Goal: Task Accomplishment & Management: Manage account settings

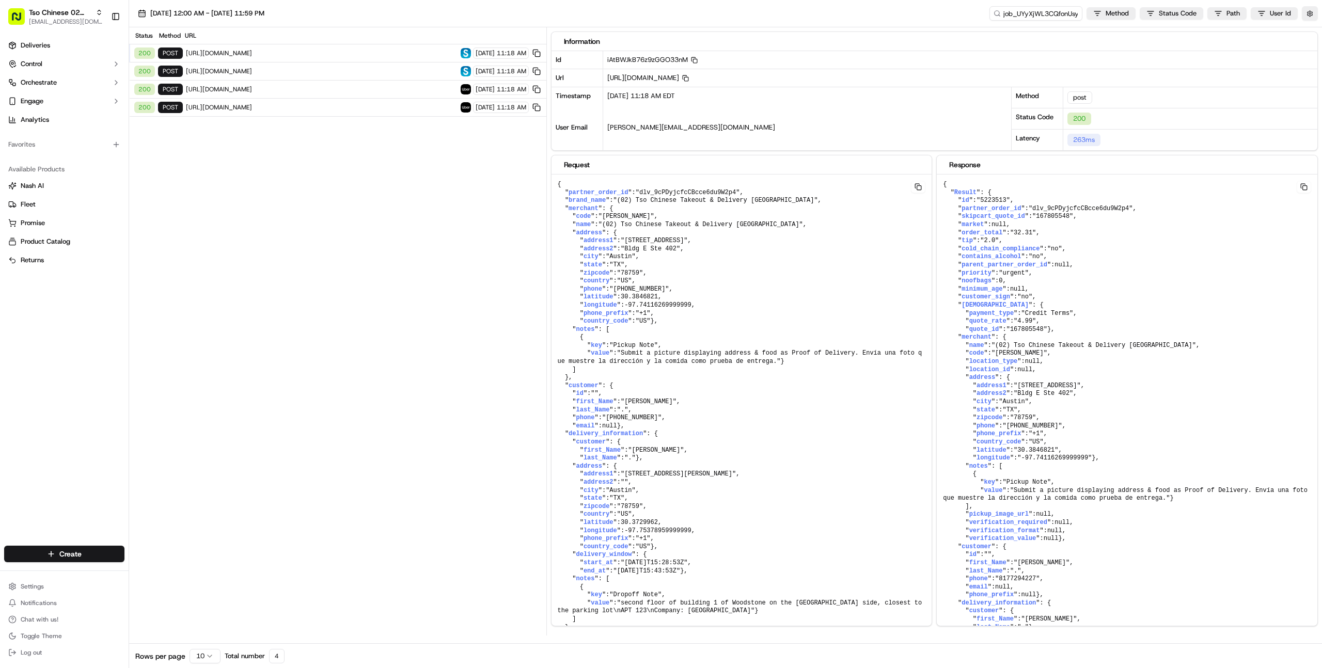
scroll to position [893, 0]
click at [48, 585] on html "Tso Chinese 02 Arbor [EMAIL_ADDRESS][DOMAIN_NAME] Toggle Sidebar Deliveries Con…" at bounding box center [661, 334] width 1322 height 668
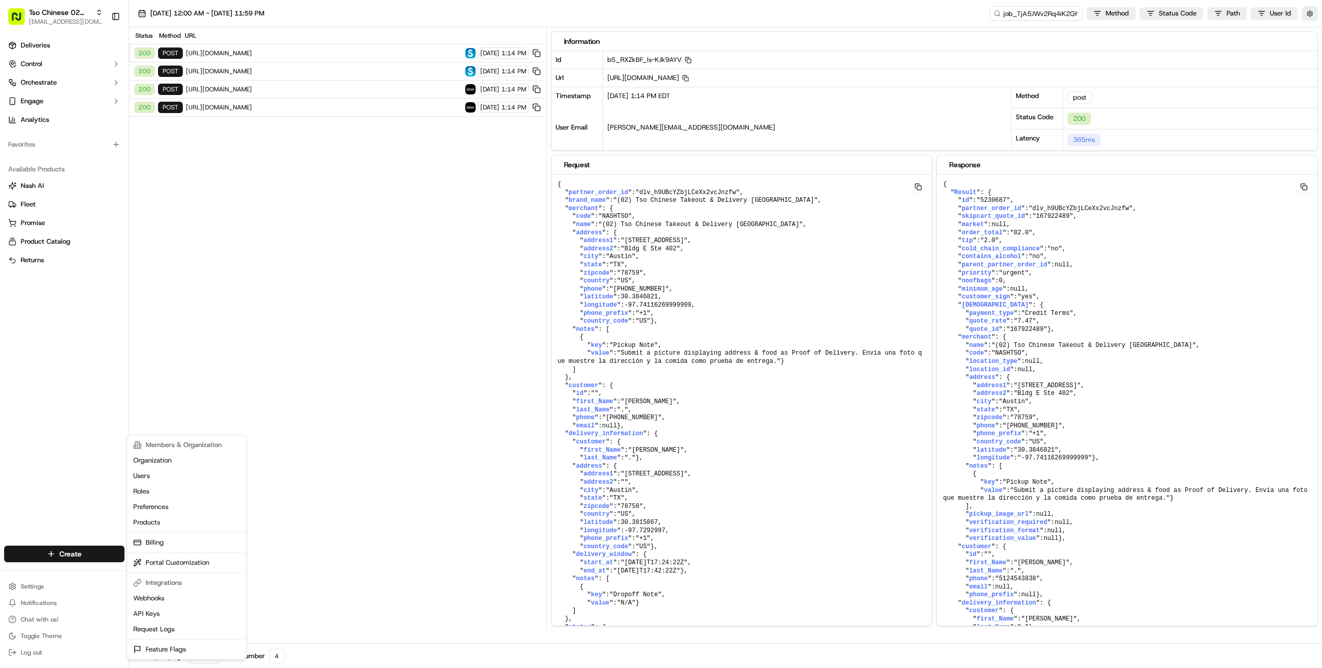
click at [55, 355] on html "Tso Chinese 02 Arbor farooq@usenash.com Toggle Sidebar Deliveries Control Orche…" at bounding box center [661, 334] width 1322 height 668
click at [60, 389] on div "Deliveries Control Orchestrate Engage Analytics Favorites Available Products Na…" at bounding box center [64, 285] width 129 height 505
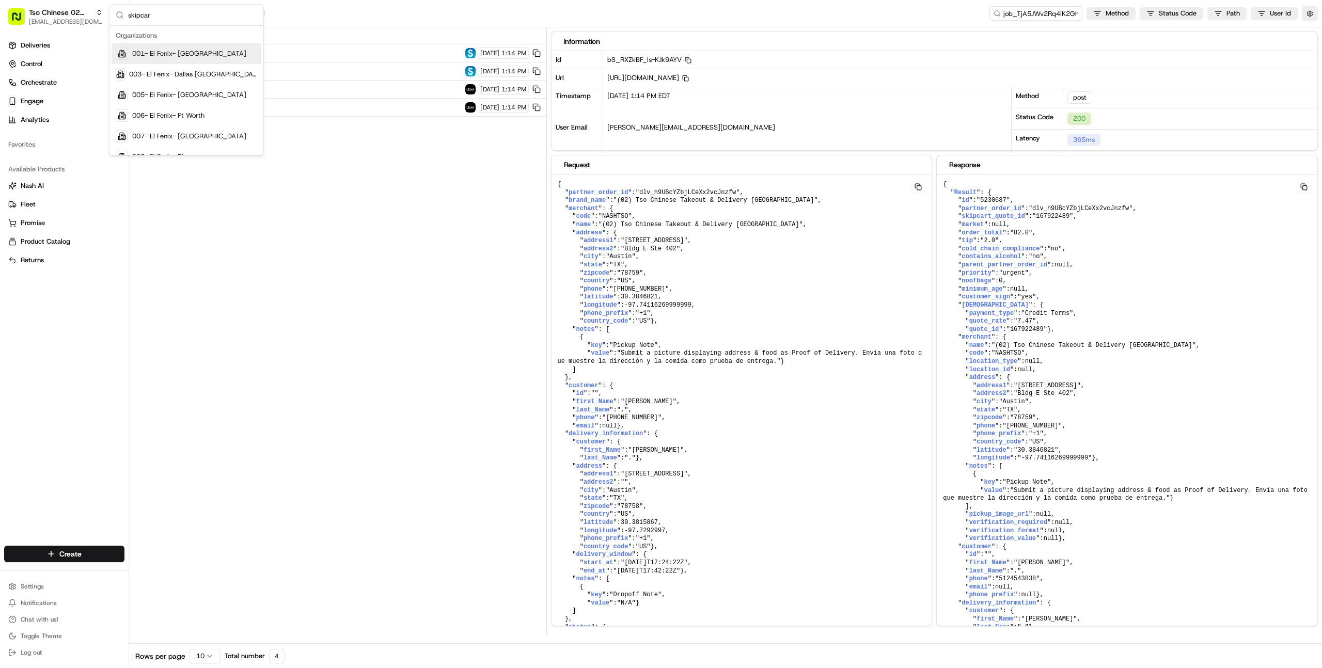
type input "skipcart"
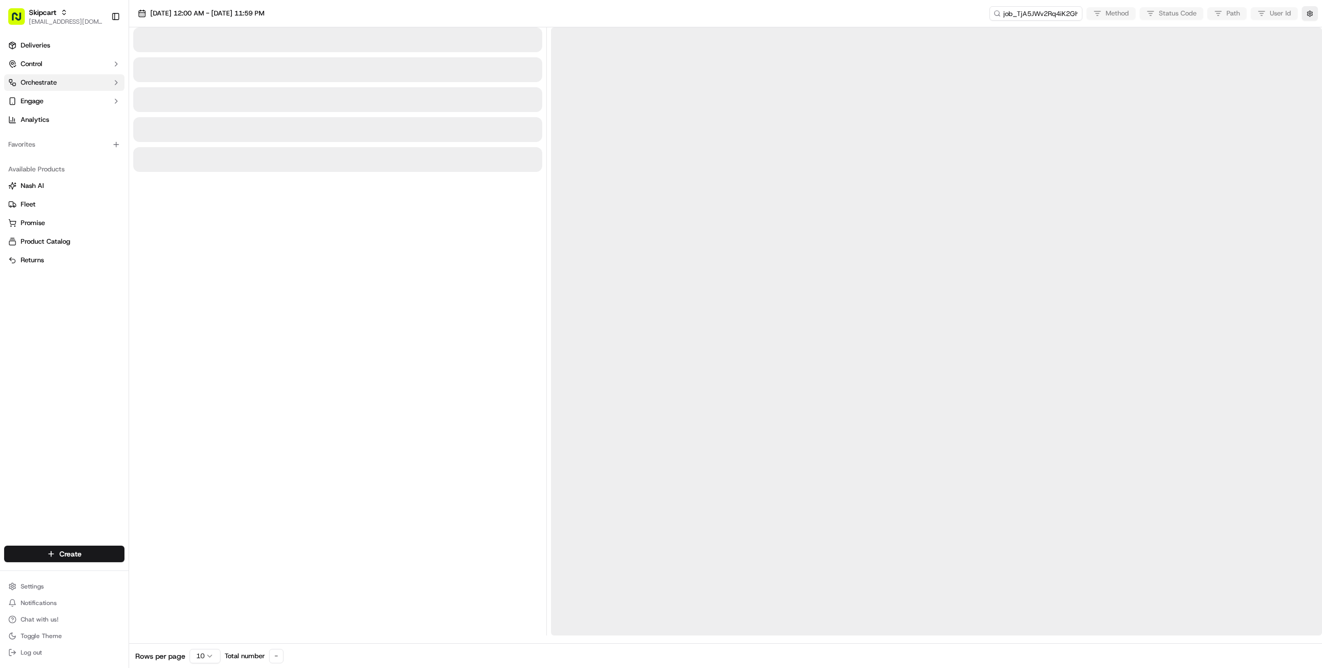
click at [59, 86] on button "Orchestrate" at bounding box center [64, 82] width 120 height 17
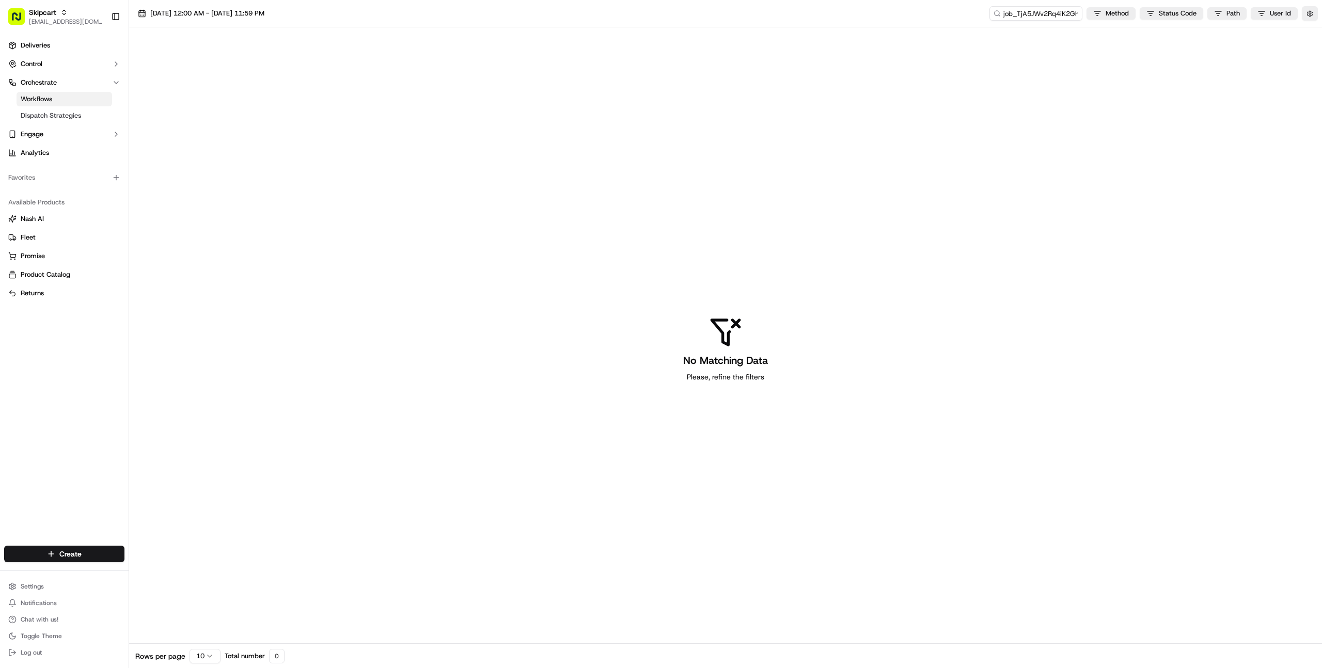
click at [58, 98] on link "Workflows" at bounding box center [65, 99] width 96 height 14
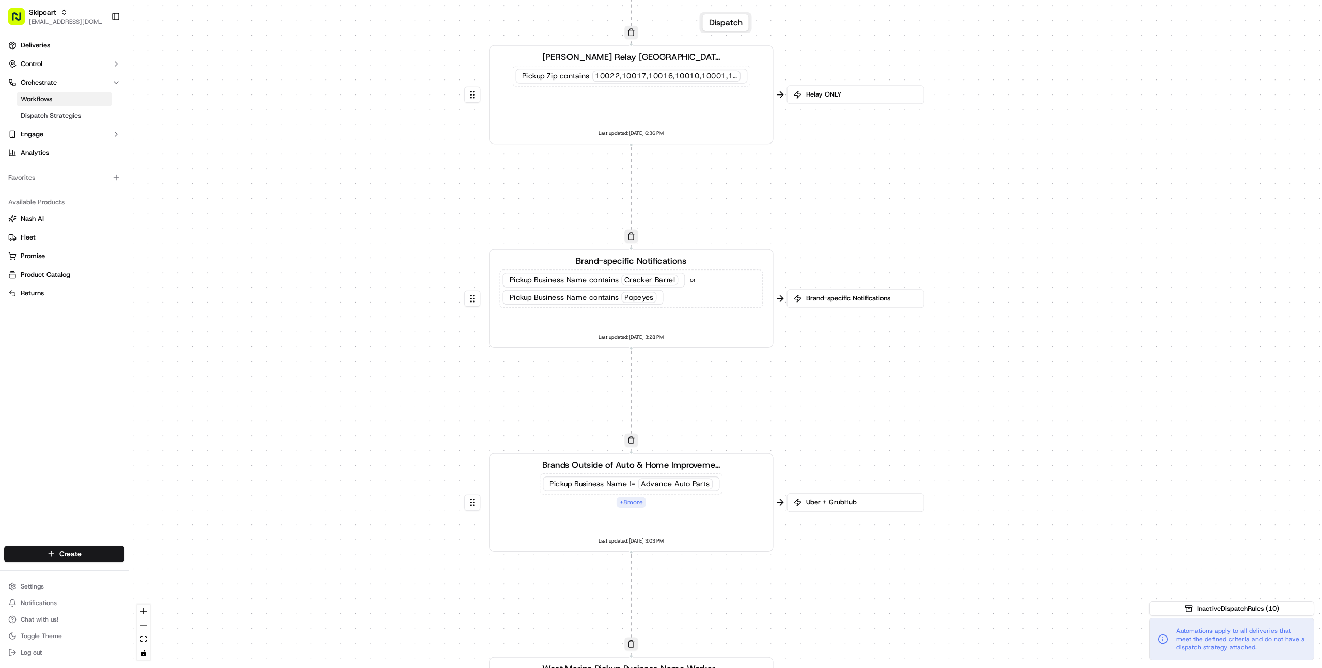
drag, startPoint x: 700, startPoint y: 309, endPoint x: 713, endPoint y: 154, distance: 155.9
click at [713, 154] on div "0 0 0 0 0 0 Order / Delivery Received Hell's Kitchen Relay Test Pickup Zip cont…" at bounding box center [725, 334] width 1193 height 668
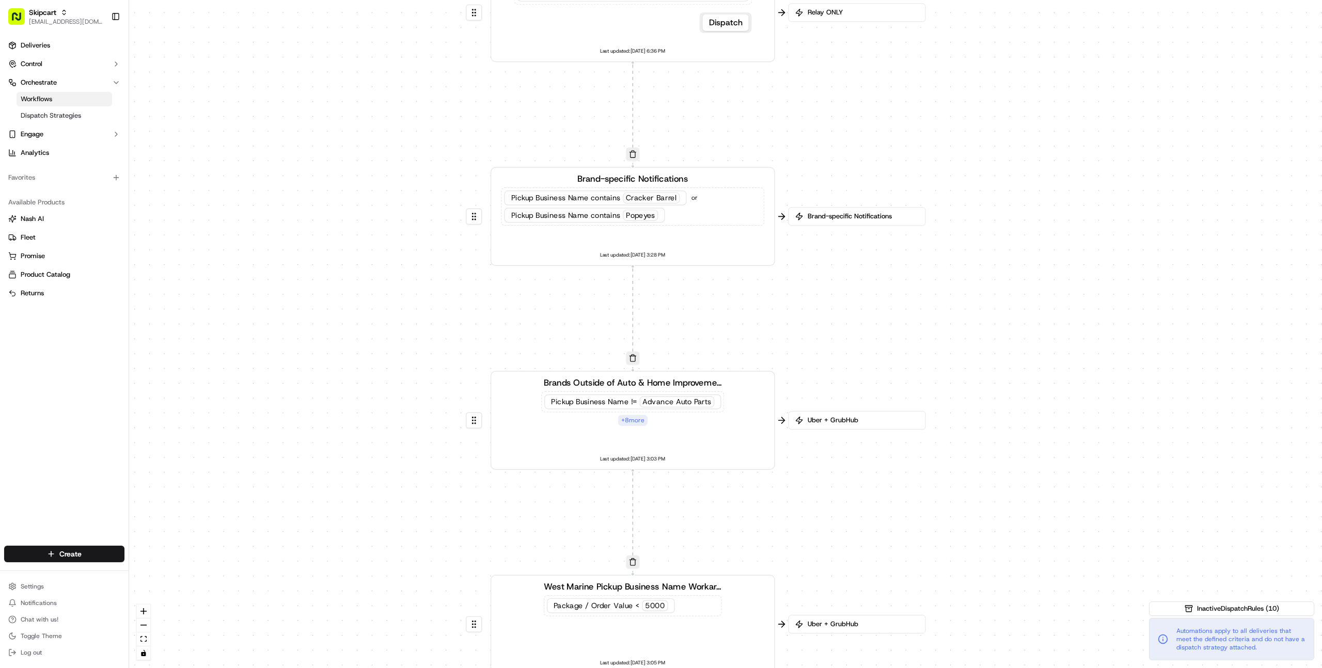
drag, startPoint x: 707, startPoint y: 316, endPoint x: 704, endPoint y: 226, distance: 89.9
click at [704, 226] on div "0 0 0 0 0 0 Order / Delivery Received Hell's Kitchen Relay Test Pickup Zip cont…" at bounding box center [725, 334] width 1193 height 668
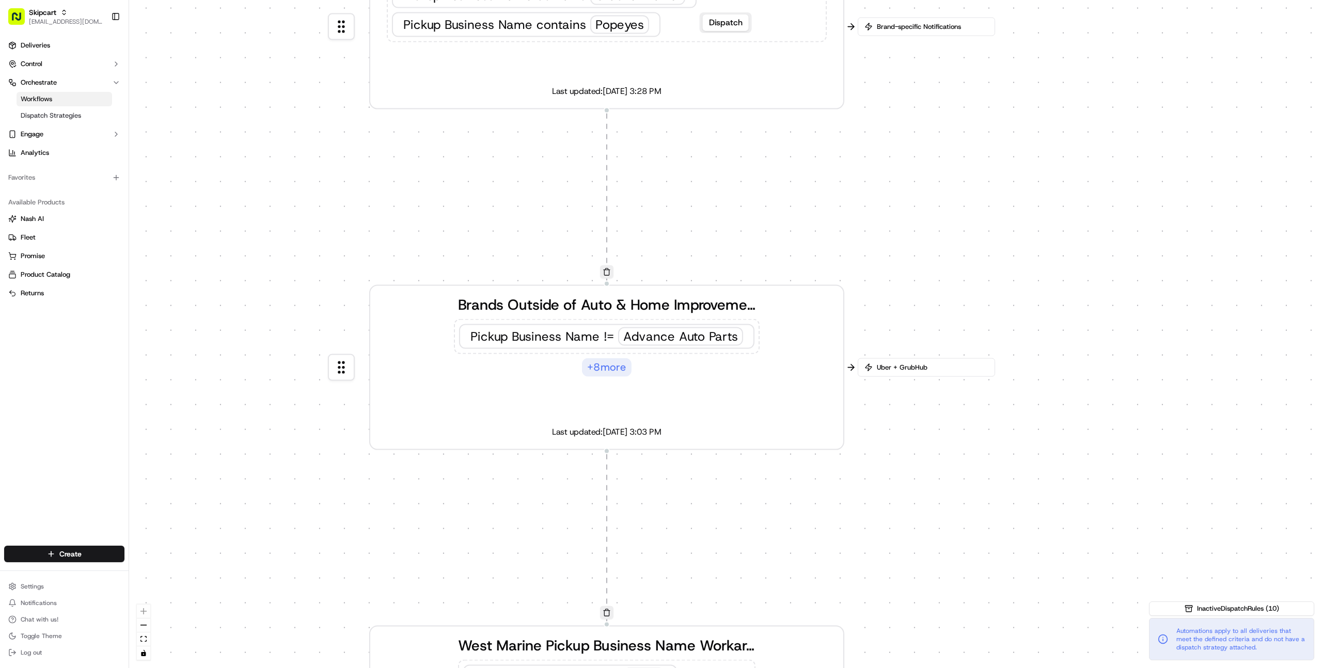
click at [602, 364] on div "+ 8 more" at bounding box center [607, 367] width 50 height 19
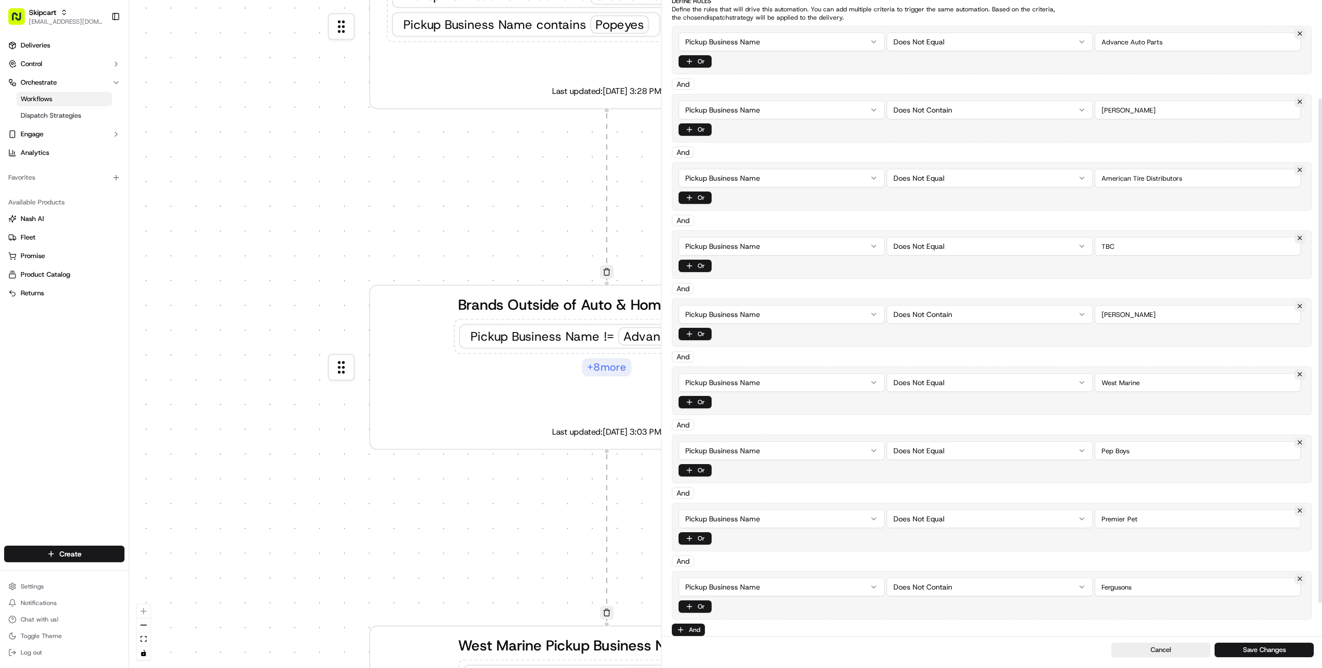
scroll to position [97, 0]
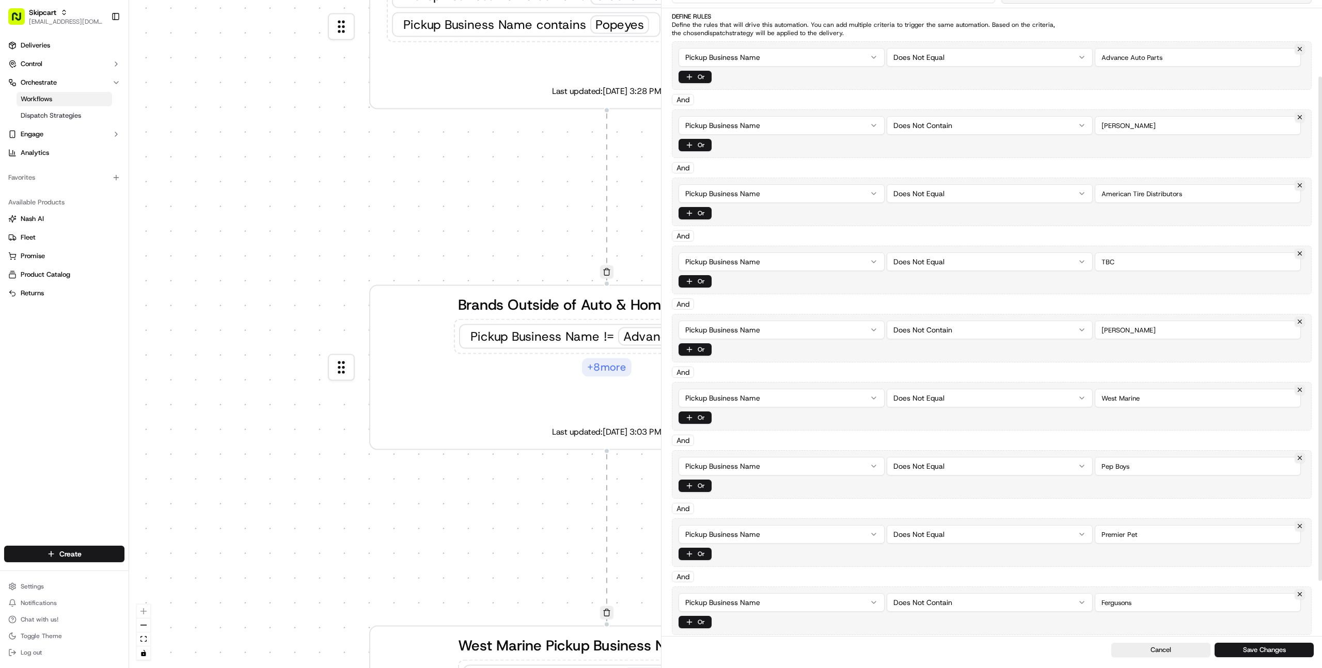
click at [744, 128] on html "Skipcart farooq@usenash.com Toggle Sidebar Deliveries Control Orchestrate Workf…" at bounding box center [661, 334] width 1322 height 668
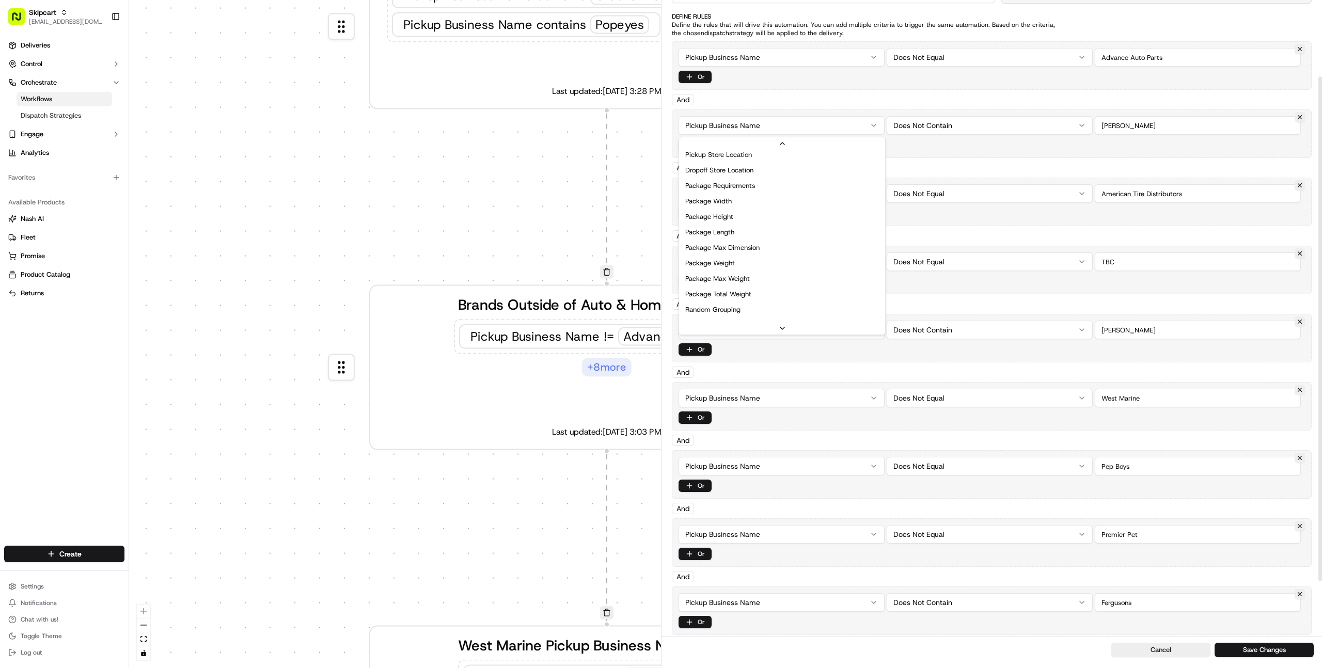
scroll to position [330, 0]
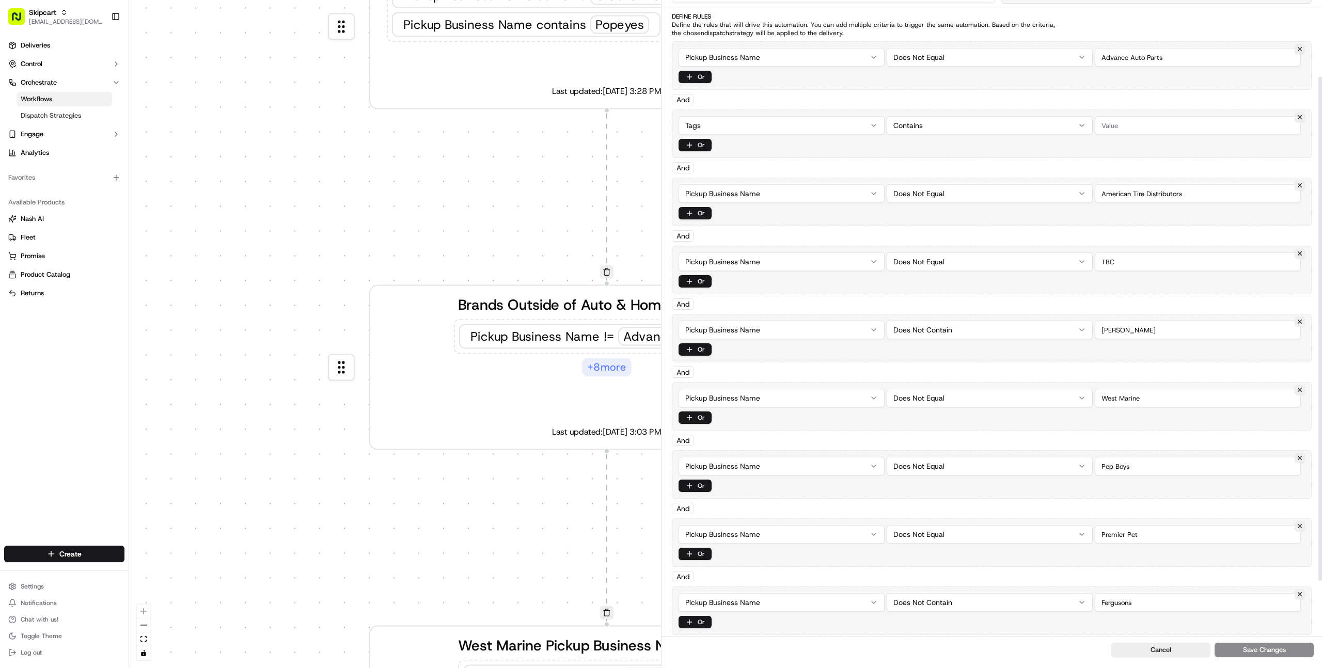
click at [1107, 122] on input "string" at bounding box center [1198, 125] width 206 height 19
type input "restaurant"
click at [1146, 652] on button "Cancel" at bounding box center [1160, 650] width 99 height 14
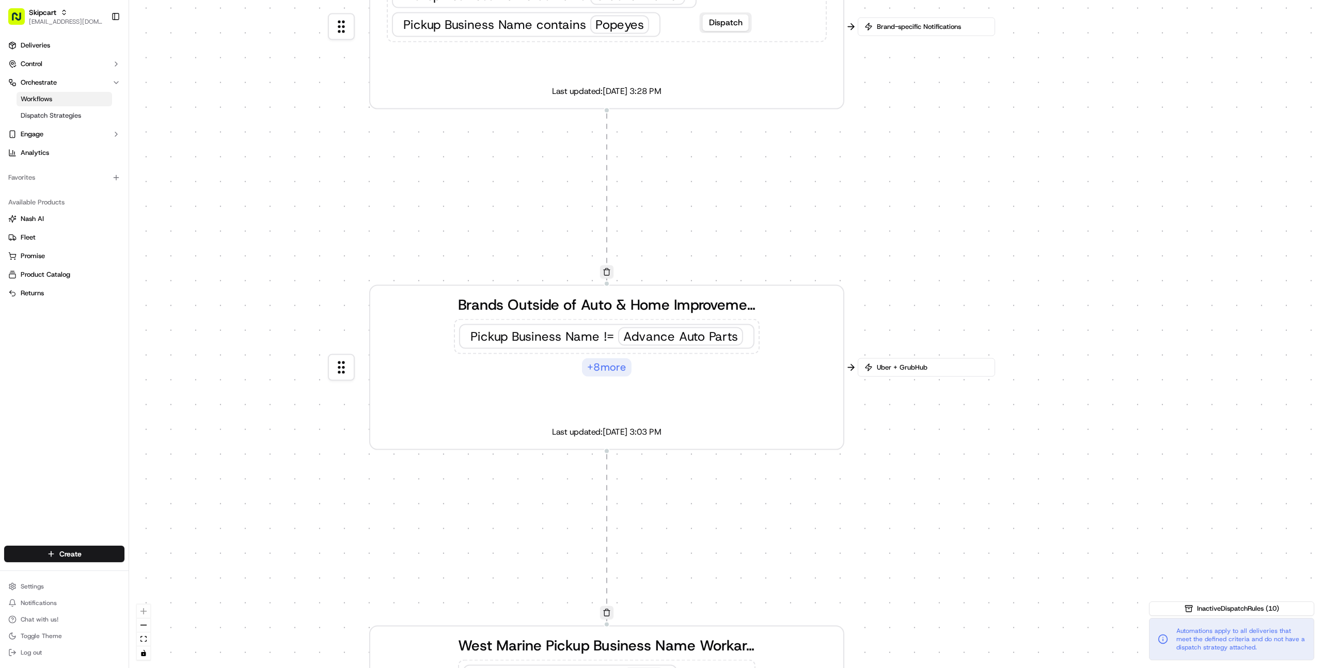
click at [465, 399] on div "Brands Outside of Auto & Home Improvement Pickup Business Name != Advance Auto …" at bounding box center [607, 367] width 440 height 147
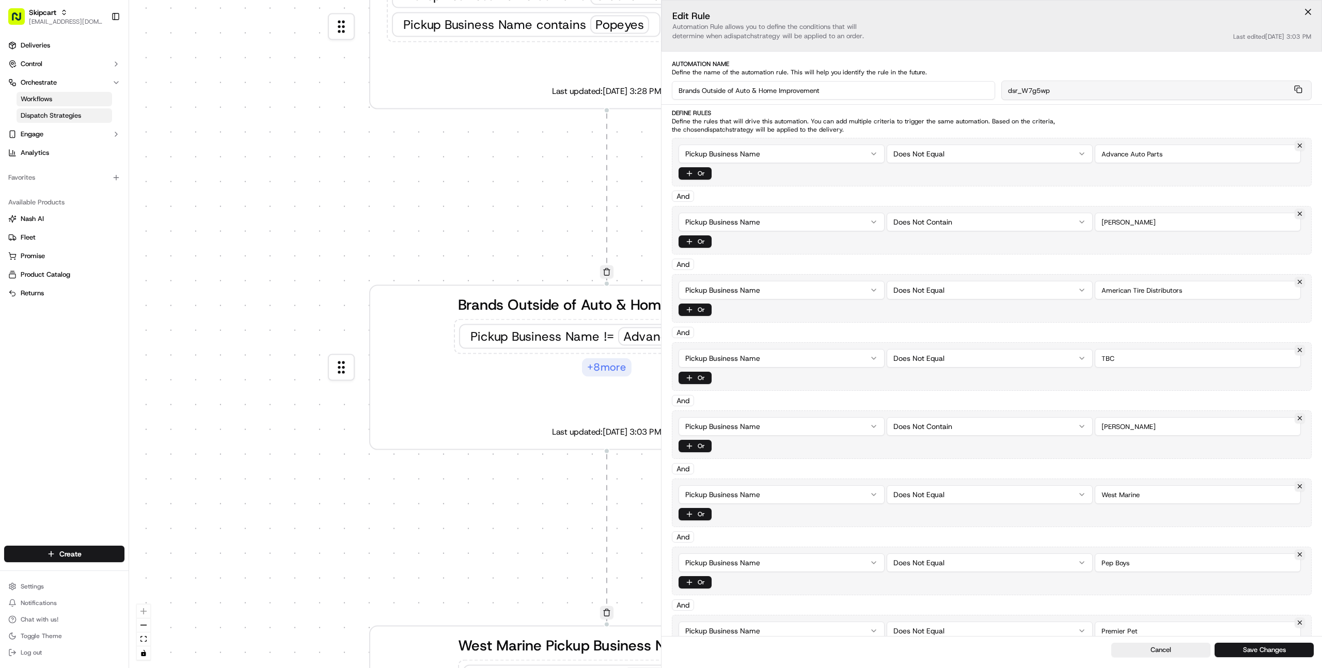
click at [62, 116] on span "Dispatch Strategies" at bounding box center [51, 115] width 60 height 9
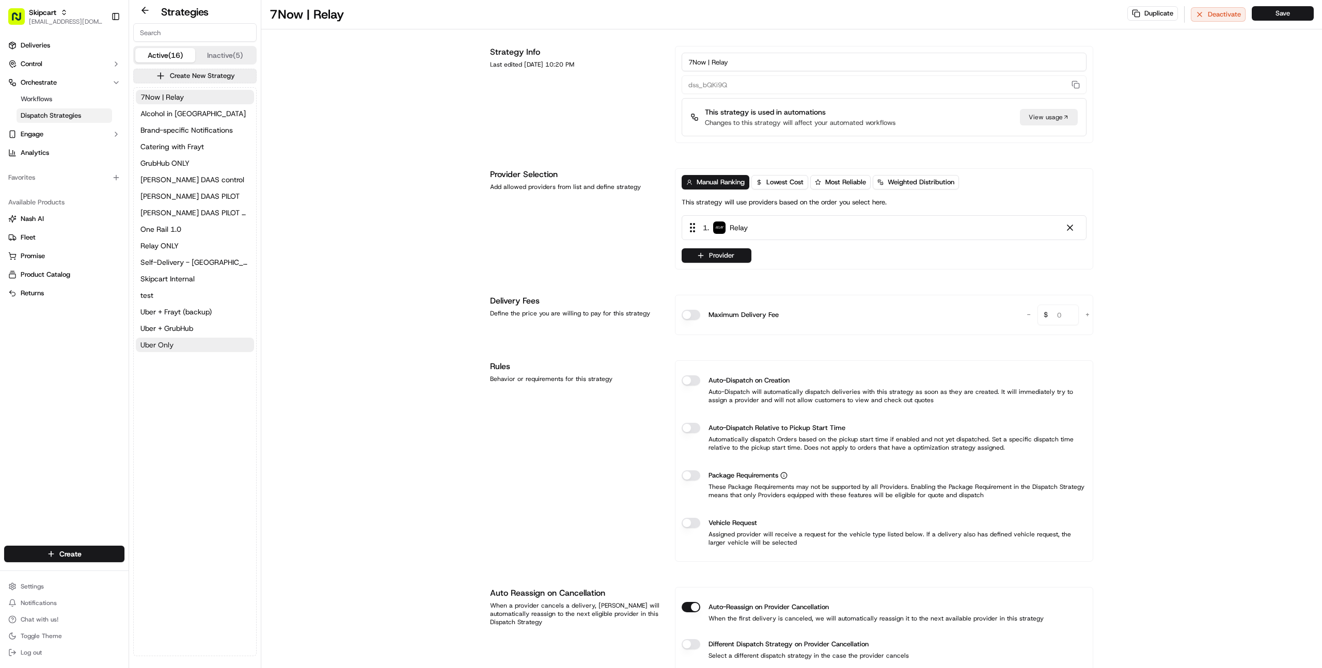
click at [161, 342] on span "Uber Only" at bounding box center [156, 345] width 33 height 10
click at [41, 103] on span "Workflows" at bounding box center [36, 98] width 31 height 9
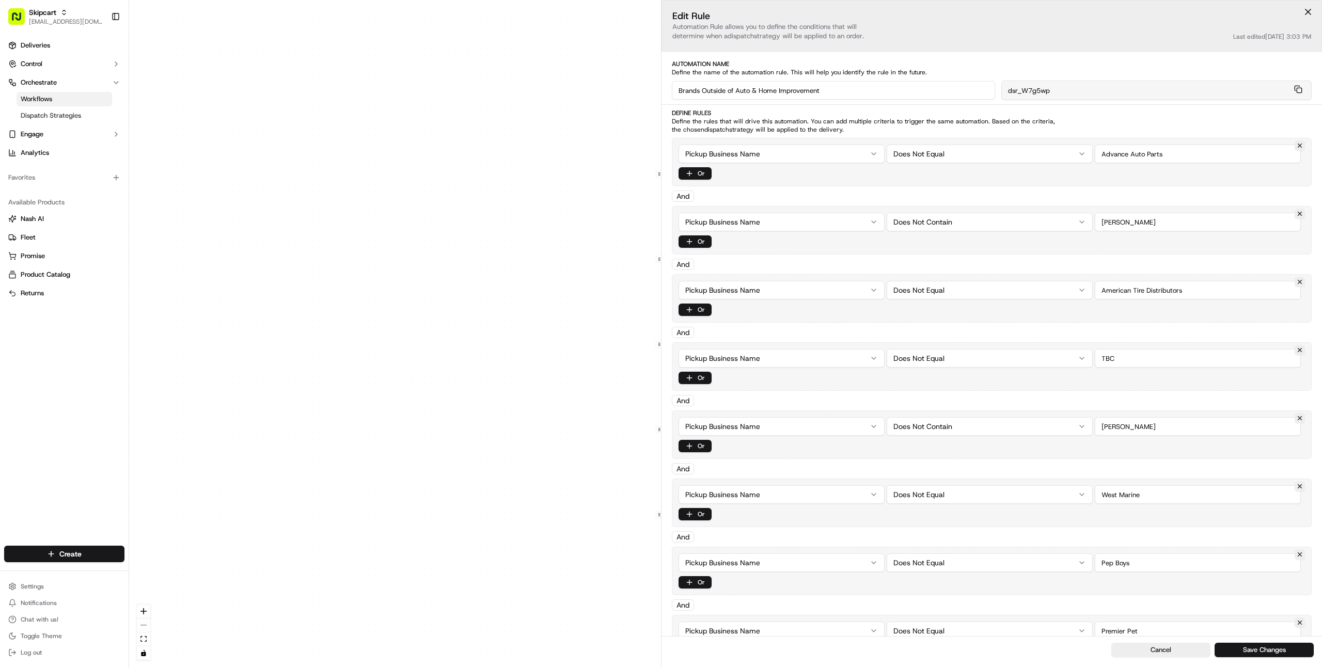
click at [584, 293] on div "0 0 0 0 0 0 Order / Delivery Received Hell's Kitchen Relay Test Pickup Zip cont…" at bounding box center [725, 334] width 1193 height 668
